Goal: Information Seeking & Learning: Learn about a topic

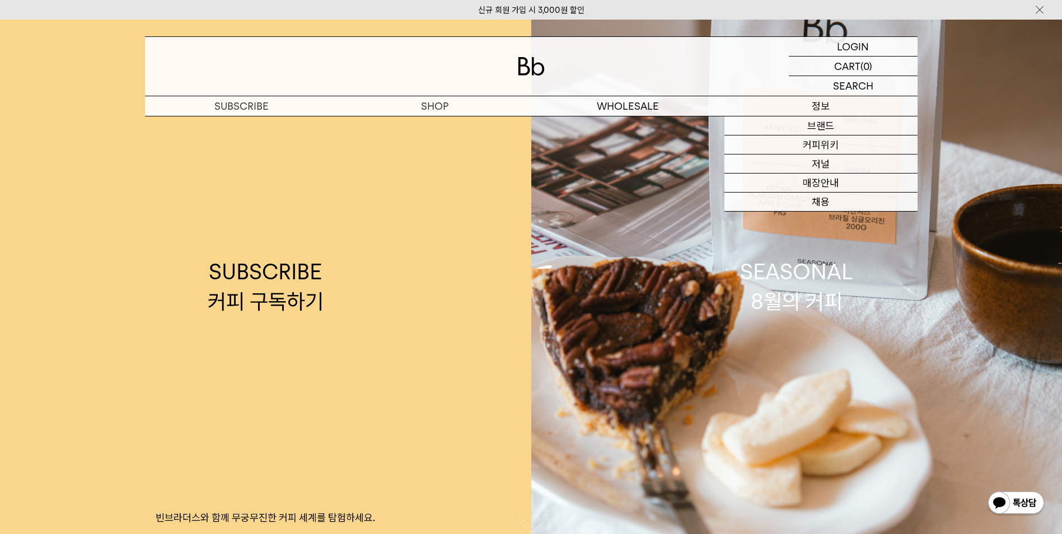
click at [818, 109] on p "정보" at bounding box center [821, 106] width 193 height 20
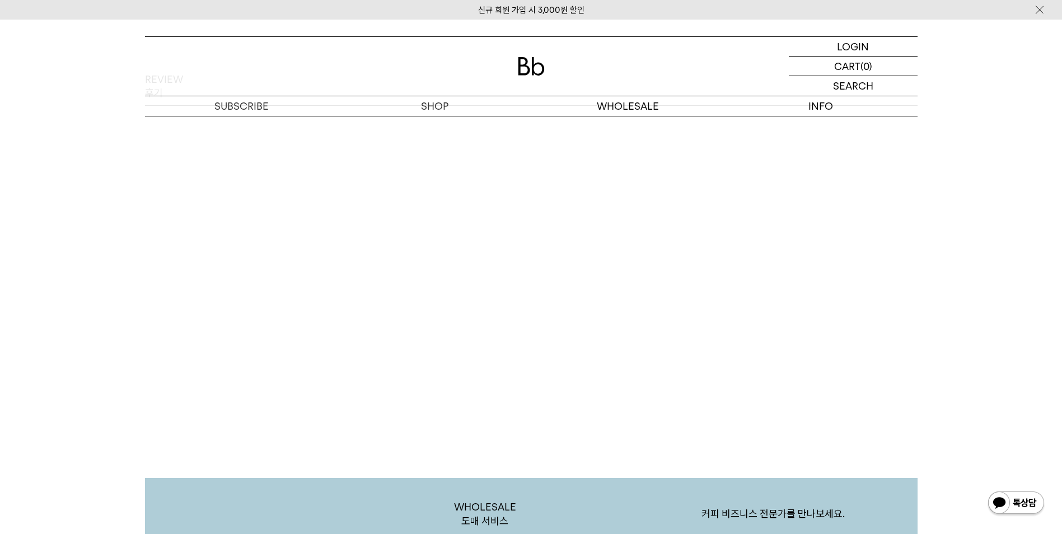
scroll to position [2184, 0]
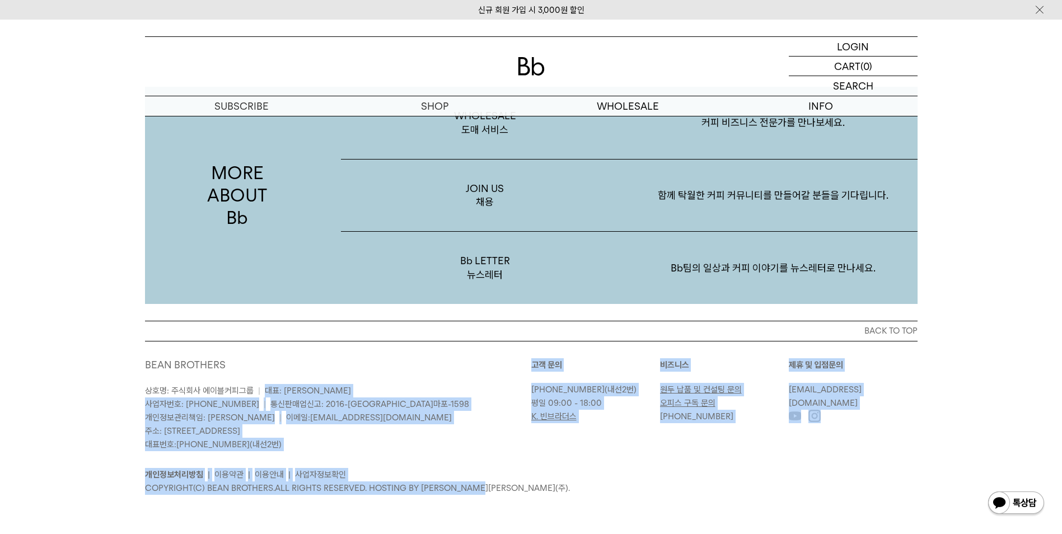
drag, startPoint x: 478, startPoint y: 383, endPoint x: 553, endPoint y: 516, distance: 153.0
click at [553, 516] on div "BACK TO TOP BEAN BROTHERS 상호명: 주식회사 에이블커피그룹 | 대표: [PERSON_NAME] 사업자번호: [PHONE_N…" at bounding box center [531, 427] width 1062 height 213
drag, startPoint x: 540, startPoint y: 515, endPoint x: 473, endPoint y: 402, distance: 132.3
click at [473, 402] on div "BACK TO TOP BEAN BROTHERS 상호명: 주식회사 에이블커피그룹 | 대표: [PERSON_NAME] 사업자번호: [PHONE_N…" at bounding box center [531, 427] width 1062 height 213
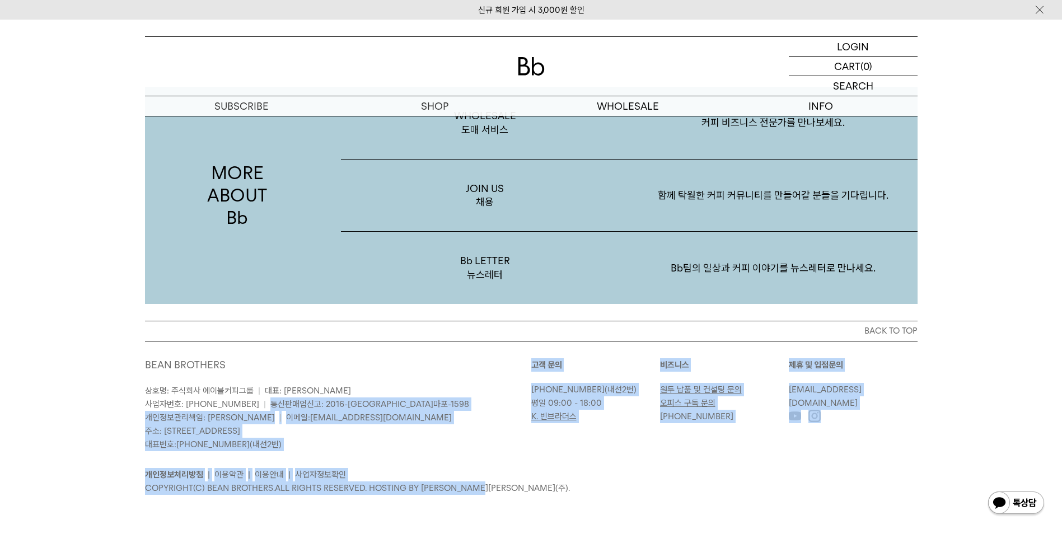
click at [473, 402] on p "상호명: 주식회사 에이블커피그룹 | 대표: [PERSON_NAME] 사업자번호: [PHONE_NUMBER] | 통신판매업신고: 2016-[GE…" at bounding box center [338, 417] width 386 height 67
drag, startPoint x: 519, startPoint y: 475, endPoint x: 541, endPoint y: 521, distance: 50.3
click at [541, 521] on div "BACK TO TOP BEAN BROTHERS 상호명: 주식회사 에이블커피그룹 | 대표: [PERSON_NAME] 사업자번호: [PHONE_N…" at bounding box center [531, 427] width 1062 height 213
click at [542, 520] on div "BACK TO TOP BEAN BROTHERS 상호명: 주식회사 에이블커피그룹 | 대표: [PERSON_NAME] 사업자번호: [PHONE_N…" at bounding box center [531, 427] width 1062 height 213
drag, startPoint x: 538, startPoint y: 512, endPoint x: 466, endPoint y: 368, distance: 161.0
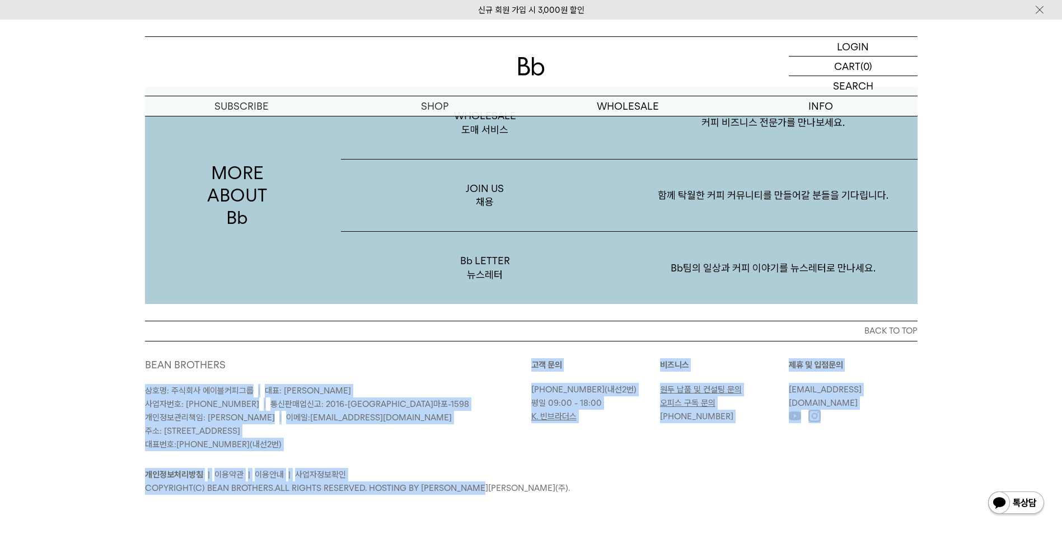
click at [466, 368] on div "BEAN BROTHERS 상호명: 주식회사 에이블커피그룹 | 대표: [PERSON_NAME] 사업자번호: [PHONE_NUMBER] | 통신판…" at bounding box center [531, 426] width 773 height 171
drag, startPoint x: 466, startPoint y: 368, endPoint x: 466, endPoint y: 375, distance: 7.3
click at [466, 375] on div "BEAN BROTHERS 상호명: 주식회사 에이블커피그룹 | 대표: [PERSON_NAME] 사업자번호: [PHONE_NUMBER] | 통신판…" at bounding box center [338, 404] width 386 height 93
drag, startPoint x: 466, startPoint y: 375, endPoint x: 605, endPoint y: 540, distance: 215.5
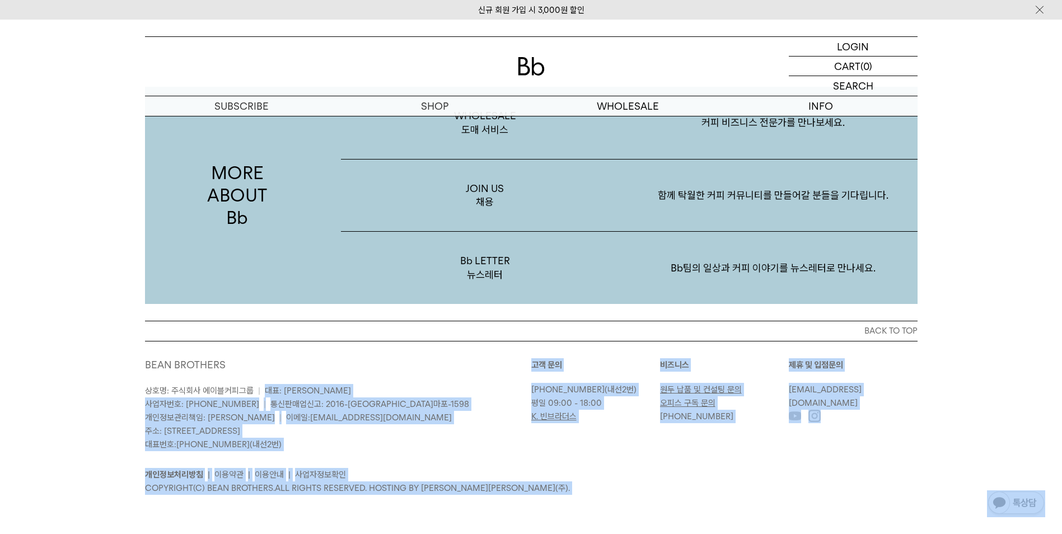
drag, startPoint x: 605, startPoint y: 540, endPoint x: 578, endPoint y: 524, distance: 31.4
click at [578, 524] on div "BACK TO TOP BEAN BROTHERS 상호명: 주식회사 에이블커피그룹 | 대표: [PERSON_NAME] 사업자번호: [PHONE_N…" at bounding box center [531, 427] width 1062 height 213
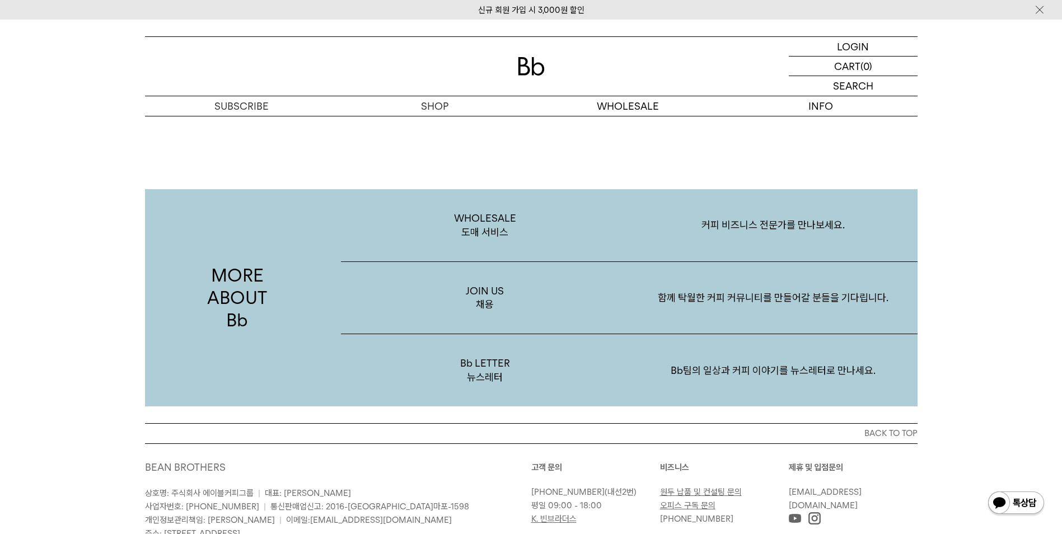
scroll to position [1904, 0]
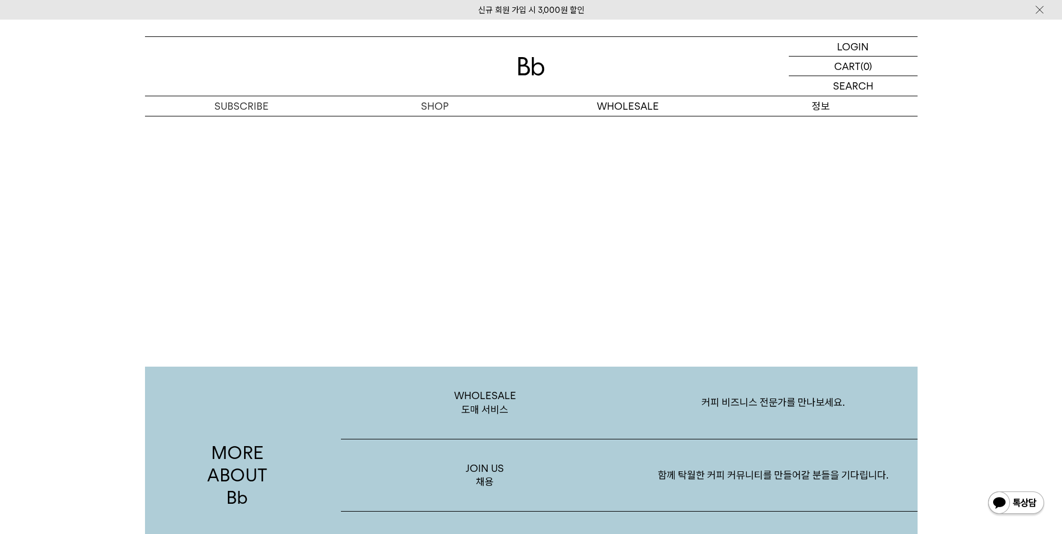
click at [821, 107] on p "정보" at bounding box center [821, 106] width 193 height 20
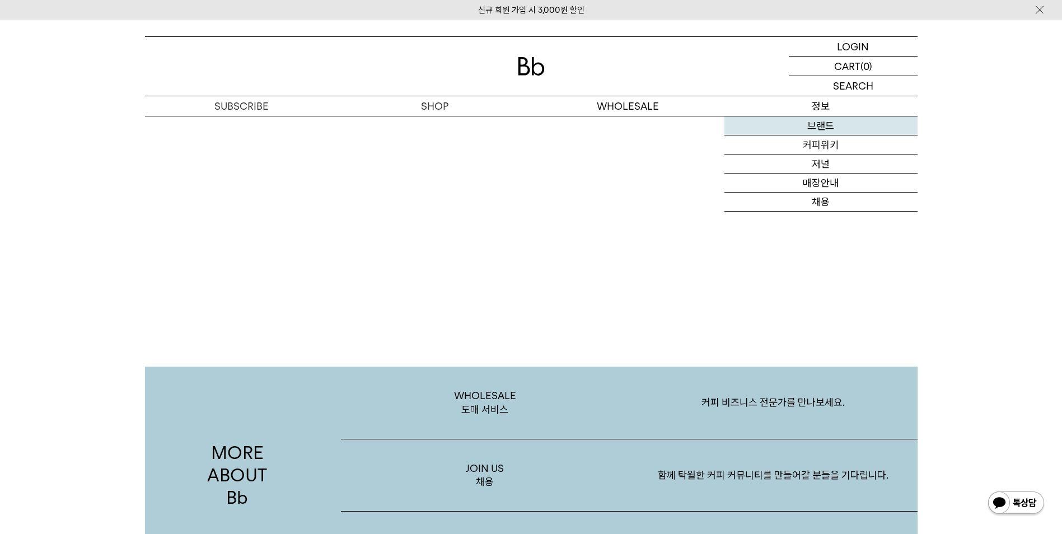
click at [821, 126] on link "브랜드" at bounding box center [821, 125] width 193 height 19
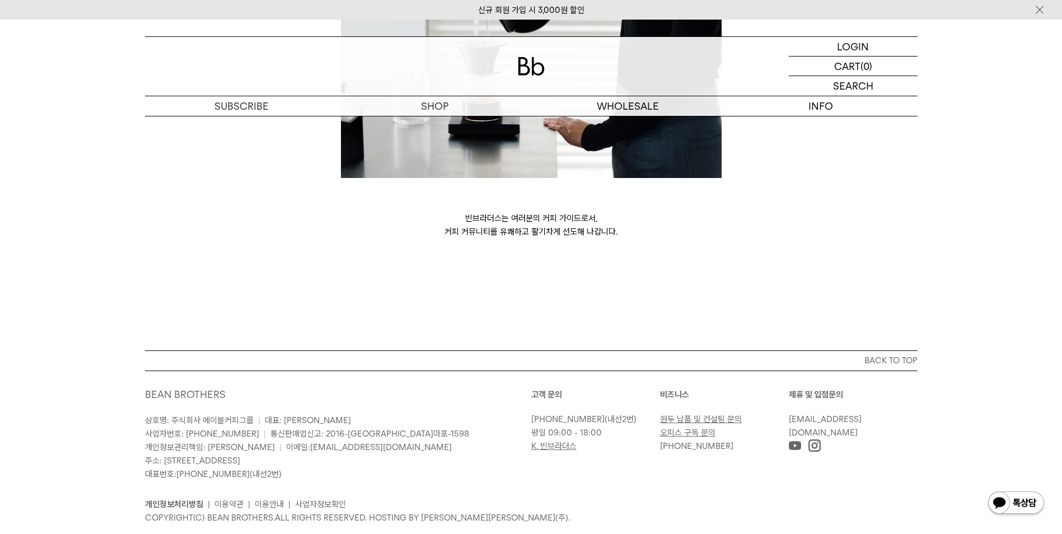
scroll to position [3039, 0]
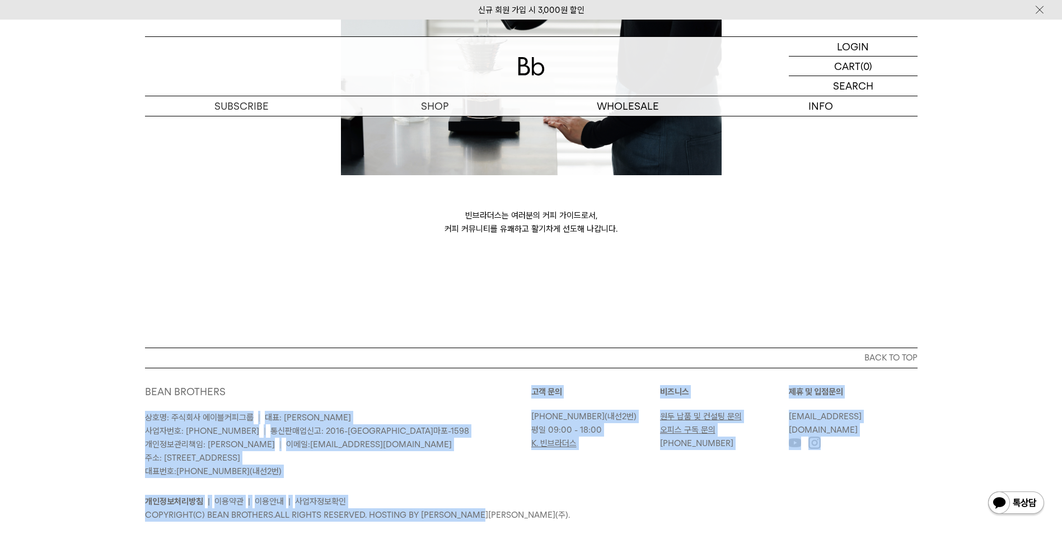
drag, startPoint x: 0, startPoint y: 0, endPoint x: 550, endPoint y: 513, distance: 752.1
click at [550, 513] on div "BACK TO TOP BEAN BROTHERS 상호명: 주식회사 에이블커피그룹 | 대표: [PERSON_NAME] 사업자번호: [PHONE_N…" at bounding box center [531, 454] width 1062 height 213
drag, startPoint x: 550, startPoint y: 513, endPoint x: 510, endPoint y: 501, distance: 42.2
click at [510, 501] on div "BEAN BROTHERS 상호명: 주식회사 에이블커피그룹 | 대표: [PERSON_NAME] 사업자번호: [PHONE_NUMBER] | 통신판…" at bounding box center [531, 453] width 773 height 171
drag, startPoint x: 527, startPoint y: 501, endPoint x: 362, endPoint y: 330, distance: 238.0
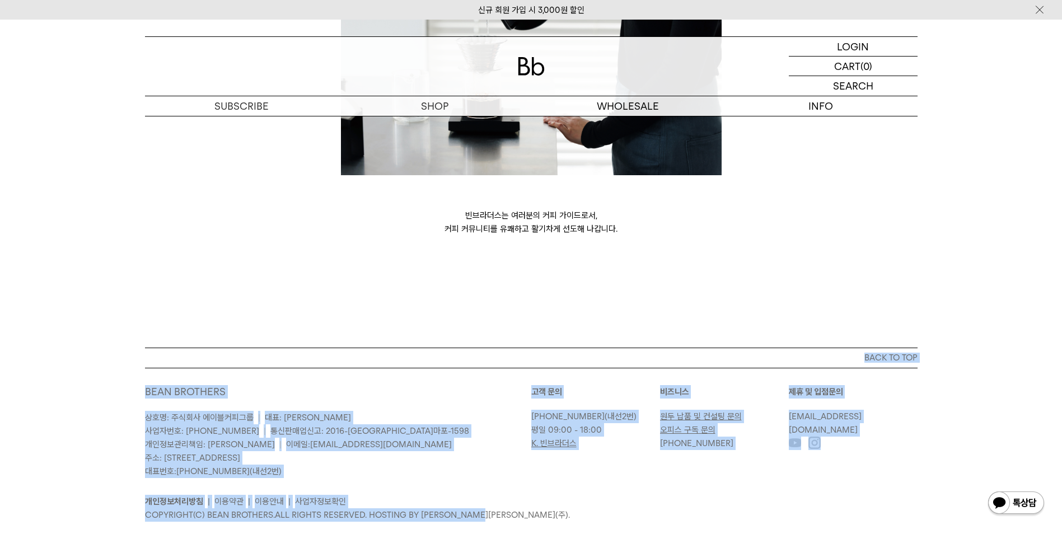
click at [362, 348] on div "BACK TO TOP BEAN BROTHERS 상호명: 주식회사 에이블커피그룹 | 대표: 박성호 사업자번호: 220-87-84283 | 통신판…" at bounding box center [531, 443] width 806 height 191
click at [366, 348] on button "BACK TO TOP" at bounding box center [531, 358] width 773 height 20
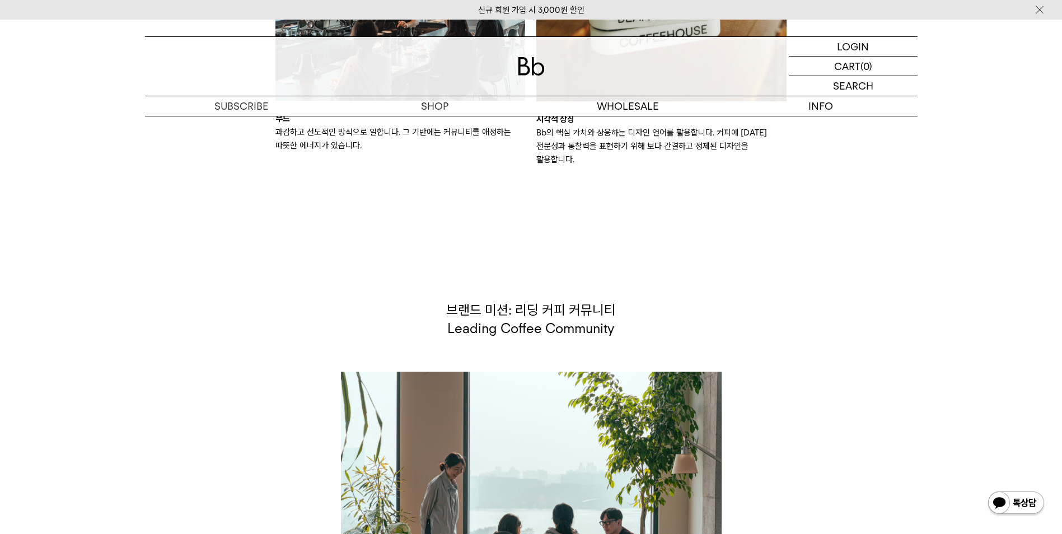
scroll to position [349, 0]
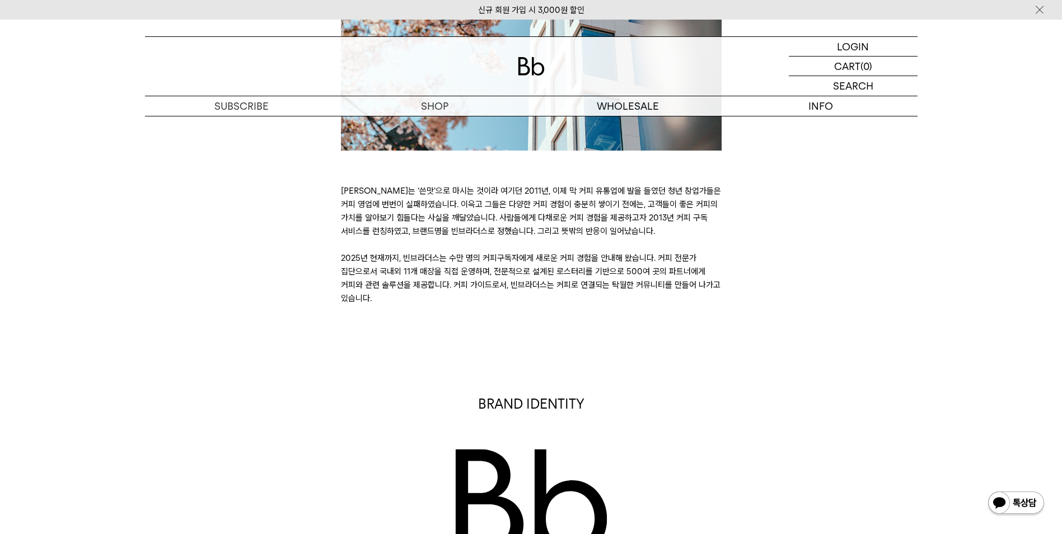
drag, startPoint x: 366, startPoint y: 332, endPoint x: 654, endPoint y: 543, distance: 356.5
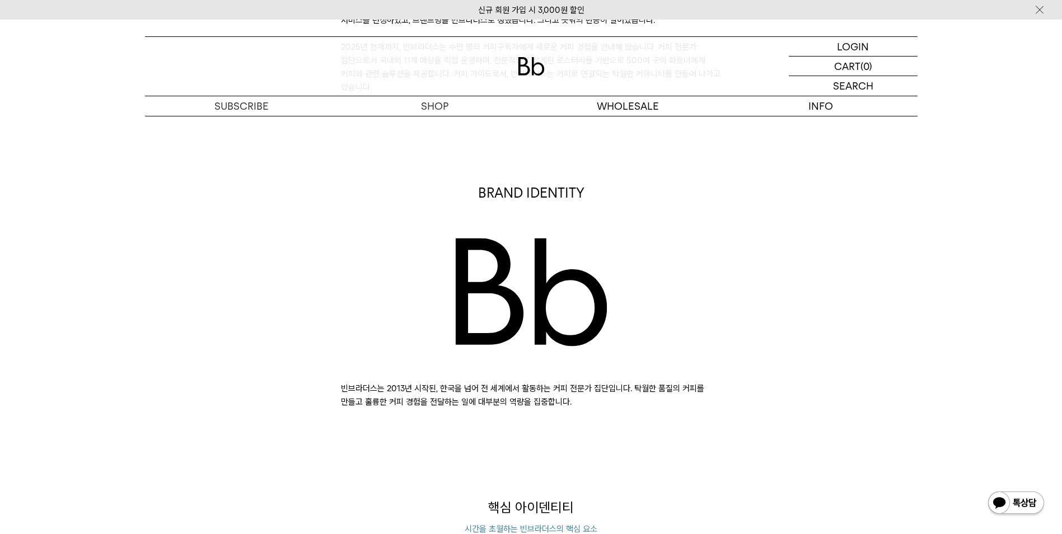
scroll to position [840, 0]
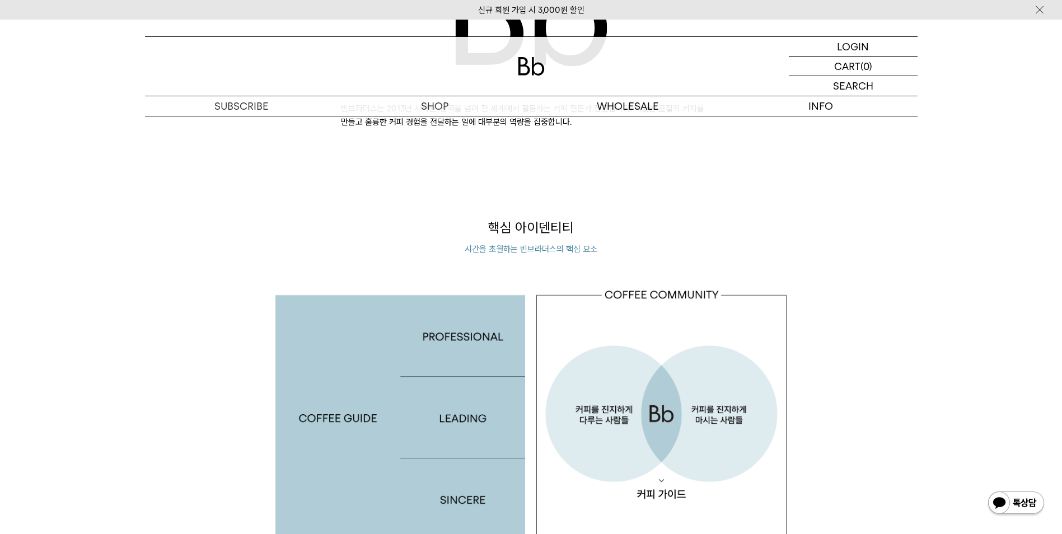
click at [385, 374] on img at bounding box center [401, 415] width 250 height 250
click at [478, 340] on img at bounding box center [401, 415] width 250 height 250
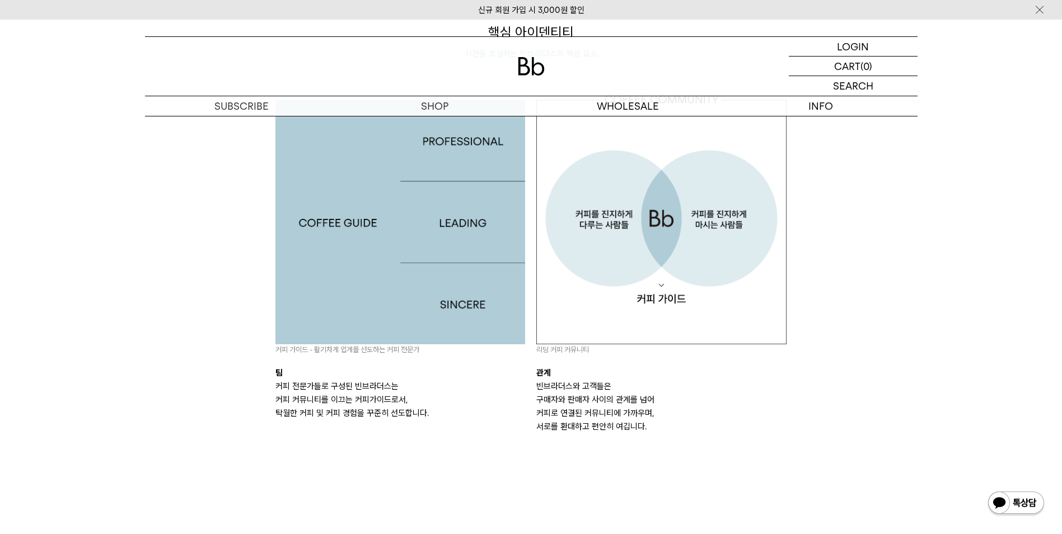
scroll to position [1176, 0]
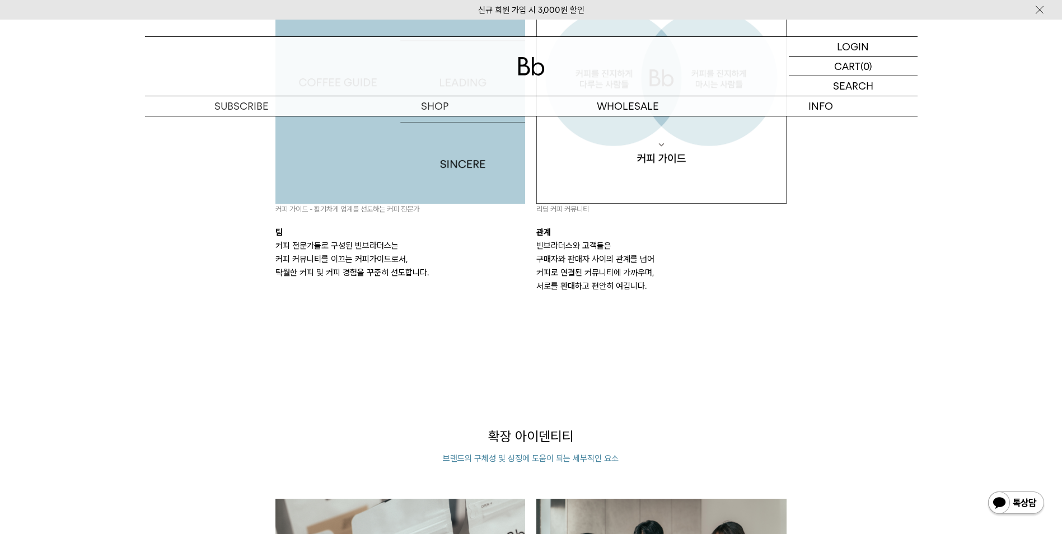
click at [501, 421] on div "BRAND STORY 커피는 ‘쓴맛’으로 마시는 것이라 여기던 2011년, 이제 막 커피 유통업에 발을 들였던 청년 창업가들은 커피 영업에 번…" at bounding box center [531, 519] width 806 height 3159
click at [498, 441] on p "확장 아이덴티티" at bounding box center [531, 436] width 511 height 19
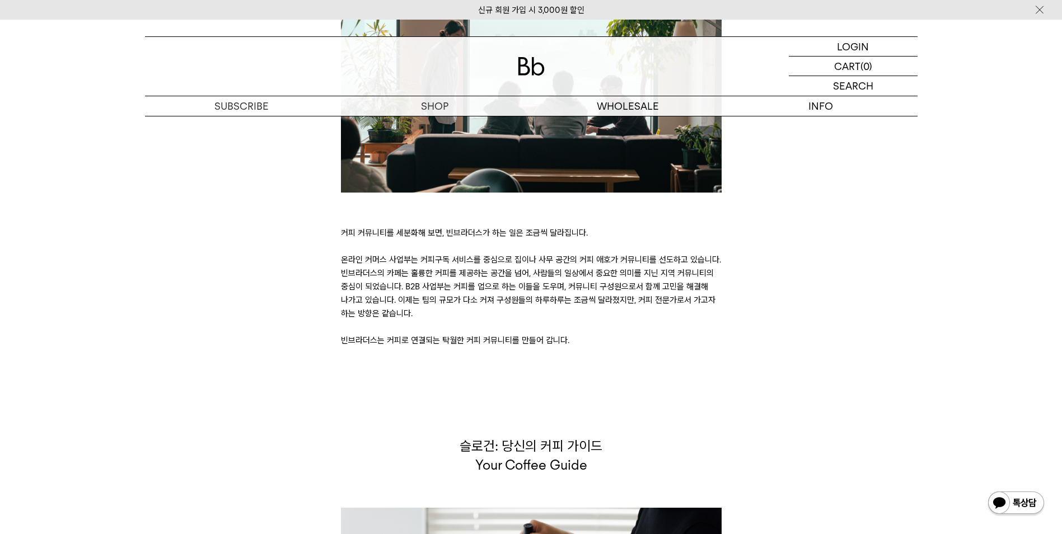
scroll to position [2632, 0]
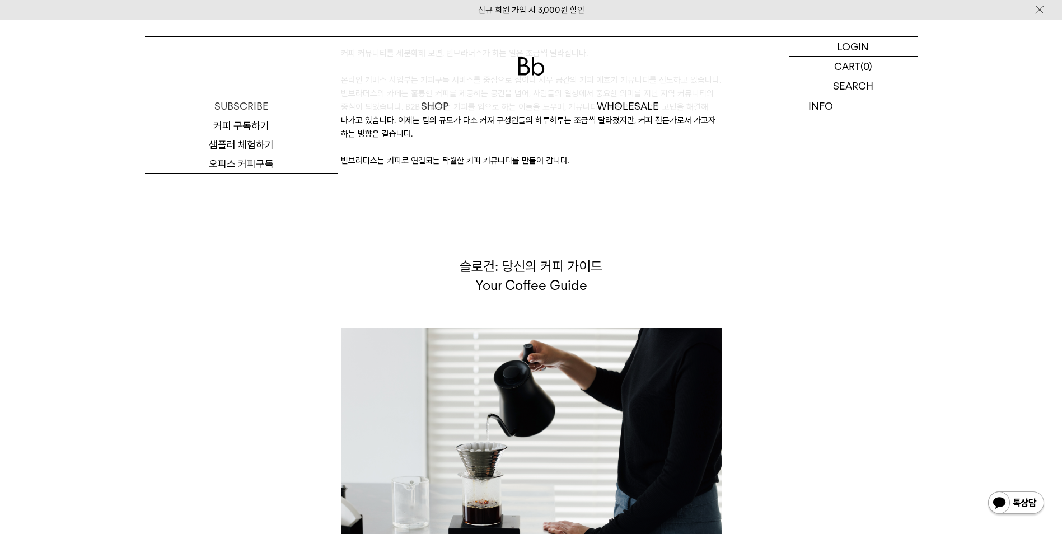
drag, startPoint x: 152, startPoint y: 237, endPoint x: 162, endPoint y: 245, distance: 13.1
click at [152, 257] on div "슬로건: 당신의 커피 가이드 Your Coffee Guide 빈브라더스는 여러분의 커피 가이드로서, 커피 커뮤니티를 유쾌하고 활기차게 선도해 …" at bounding box center [531, 450] width 784 height 386
